Goal: Information Seeking & Learning: Learn about a topic

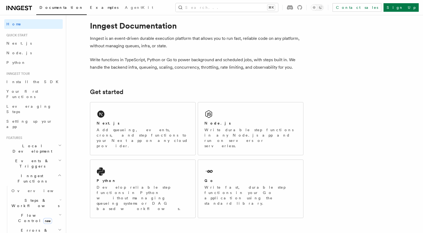
click at [90, 9] on span "Examples" at bounding box center [104, 7] width 29 height 4
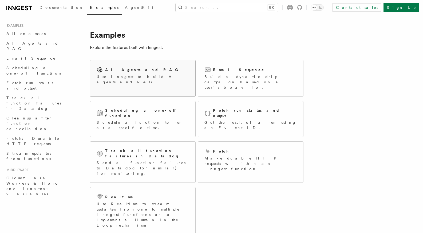
click at [112, 69] on h2 "AI Agents and RAG" at bounding box center [143, 69] width 76 height 5
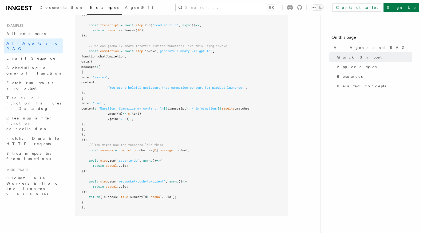
scroll to position [335, 0]
click at [341, 66] on span "App examples" at bounding box center [357, 66] width 40 height 5
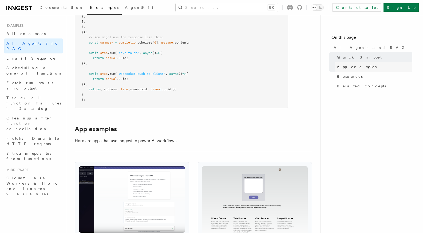
scroll to position [540, 0]
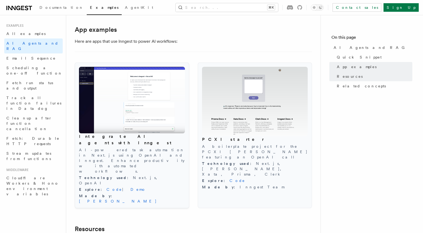
click at [117, 104] on img at bounding box center [132, 100] width 106 height 66
click at [131, 187] on link "Demo" at bounding box center [138, 189] width 15 height 4
click at [26, 56] on span "Email Sequence" at bounding box center [30, 58] width 49 height 4
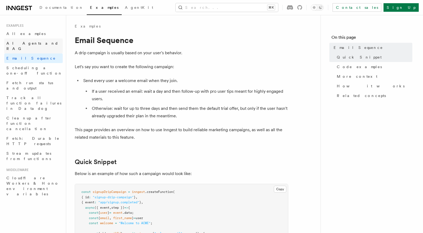
click at [23, 44] on span "AI Agents and RAG" at bounding box center [32, 46] width 52 height 10
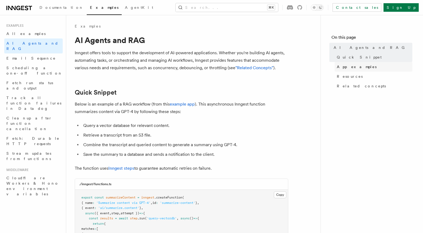
click at [354, 66] on span "App examples" at bounding box center [357, 66] width 40 height 5
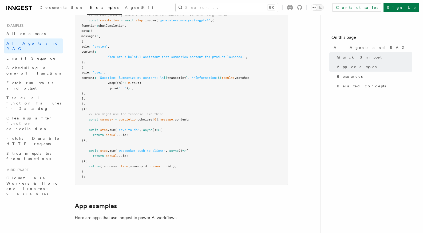
scroll to position [361, 0]
